Goal: Navigation & Orientation: Find specific page/section

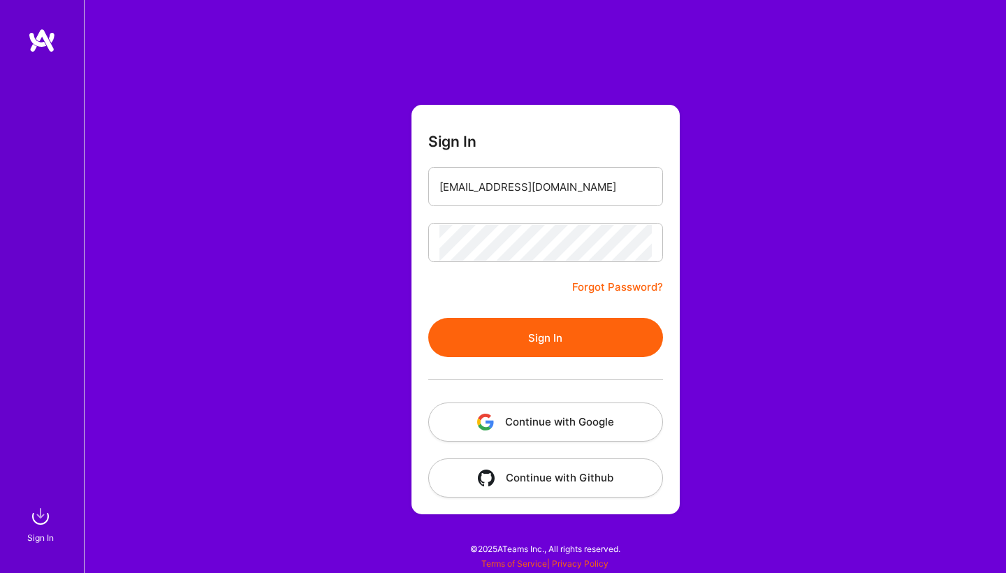
click at [553, 341] on button "Sign In" at bounding box center [545, 337] width 235 height 39
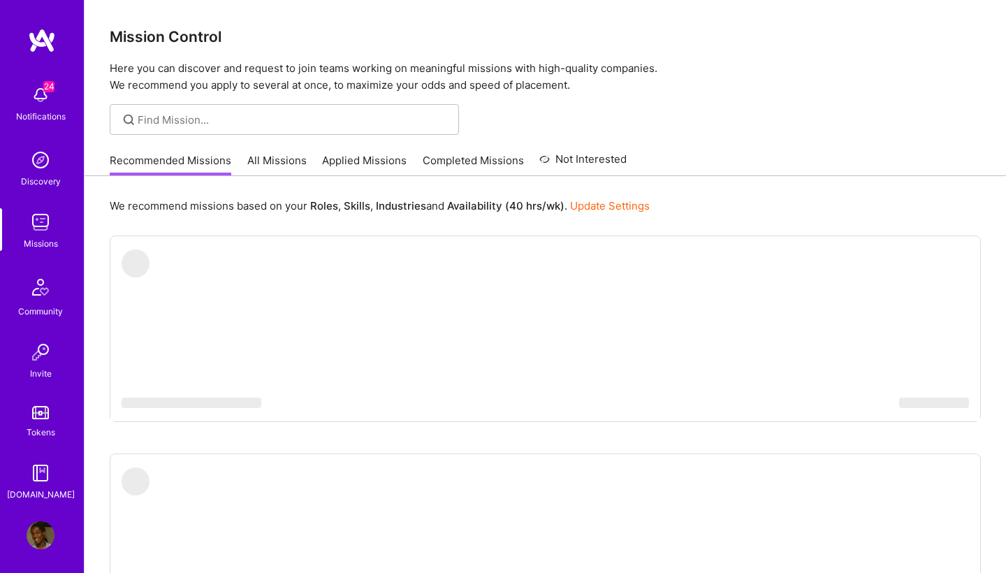
click at [45, 225] on img at bounding box center [41, 222] width 28 height 28
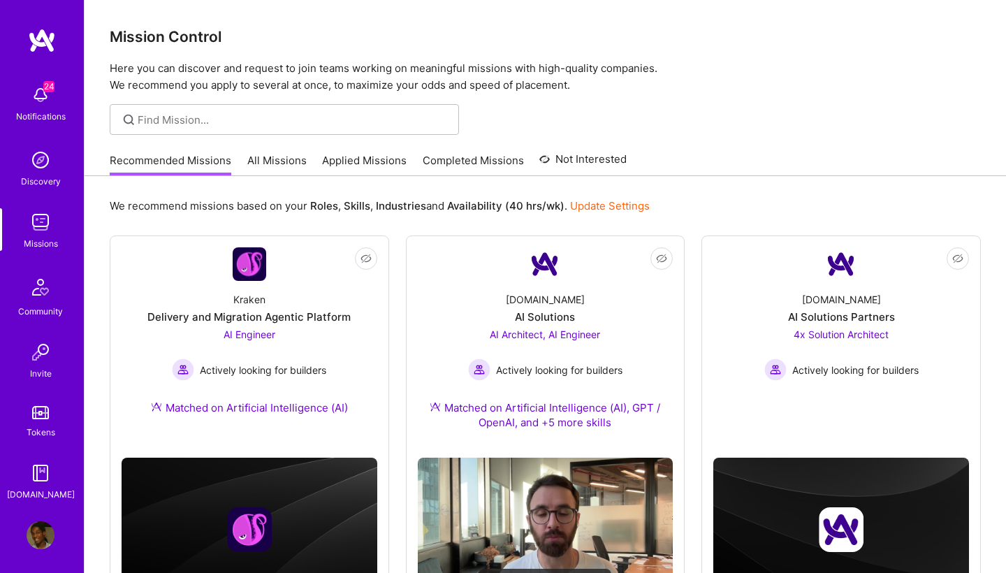
click at [372, 157] on link "Applied Missions" at bounding box center [364, 164] width 85 height 23
